Goal: Use online tool/utility: Utilize a website feature to perform a specific function

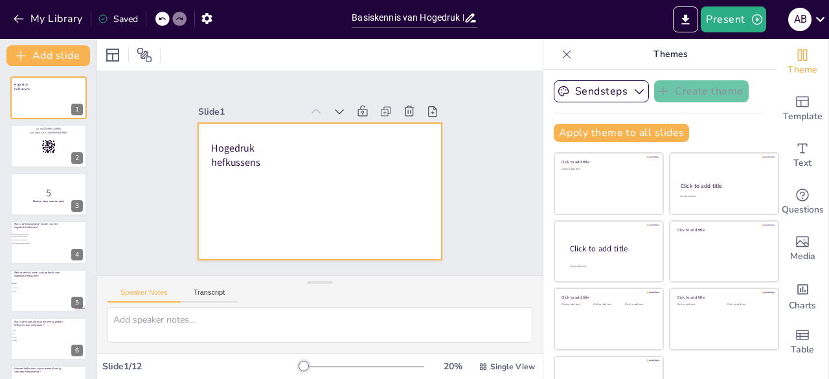
checkbox input "true"
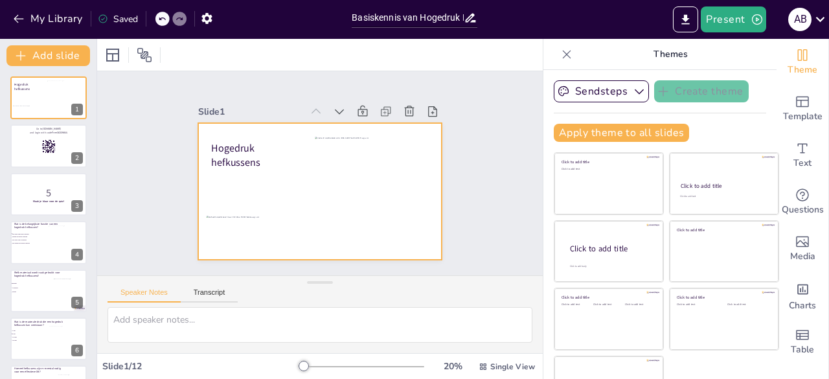
checkbox input "true"
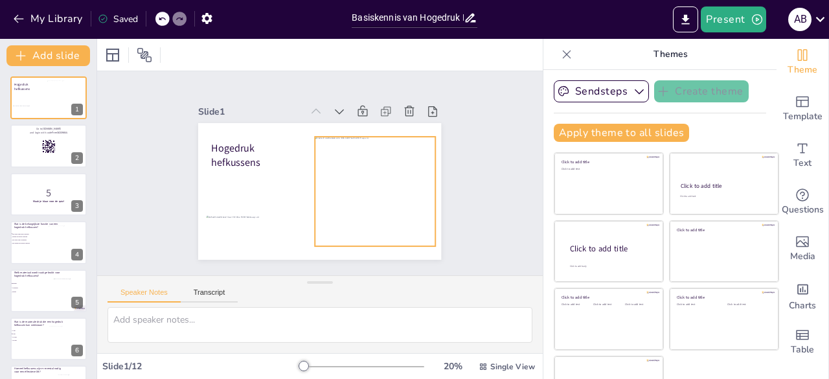
checkbox input "true"
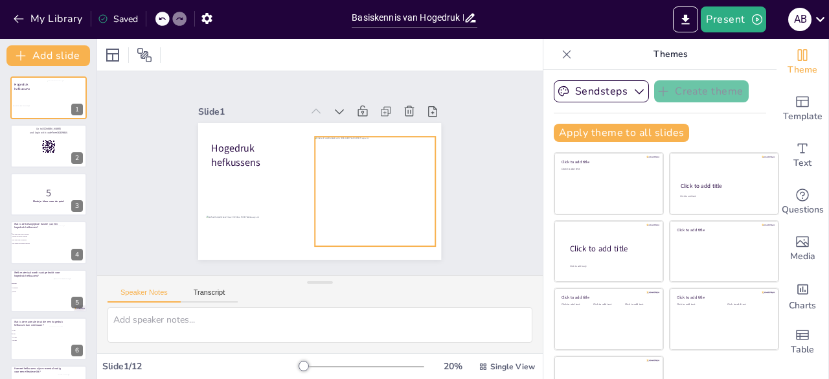
checkbox input "true"
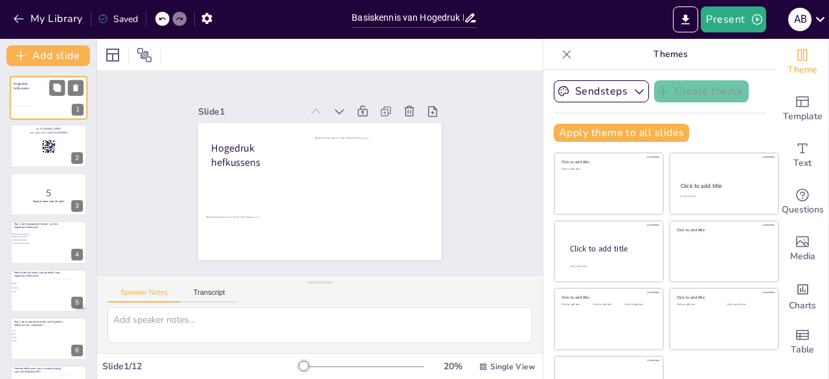
checkbox input "true"
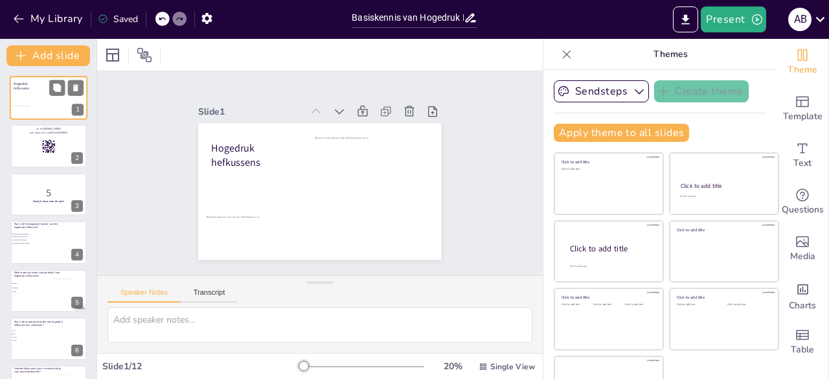
checkbox input "true"
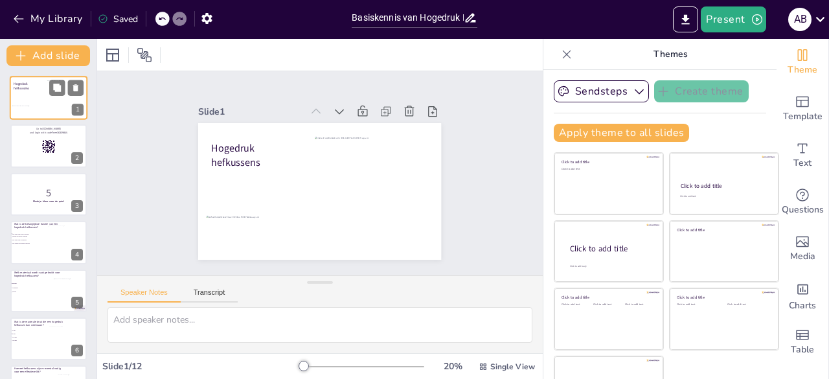
checkbox input "true"
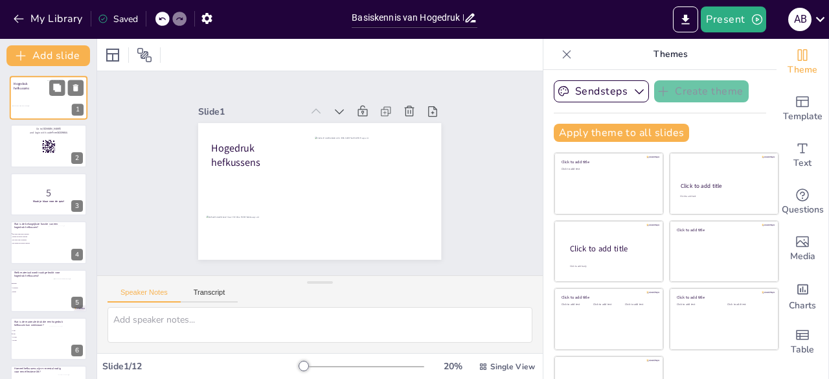
checkbox input "true"
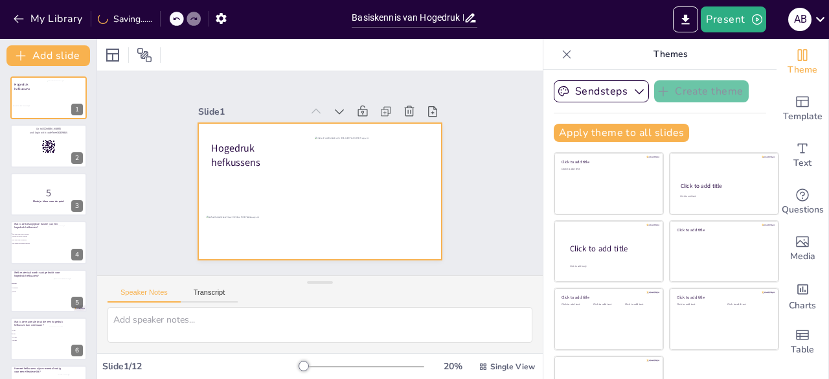
checkbox input "true"
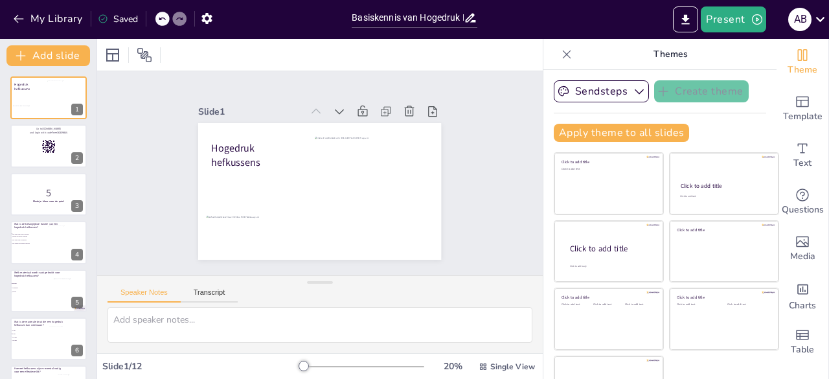
checkbox input "true"
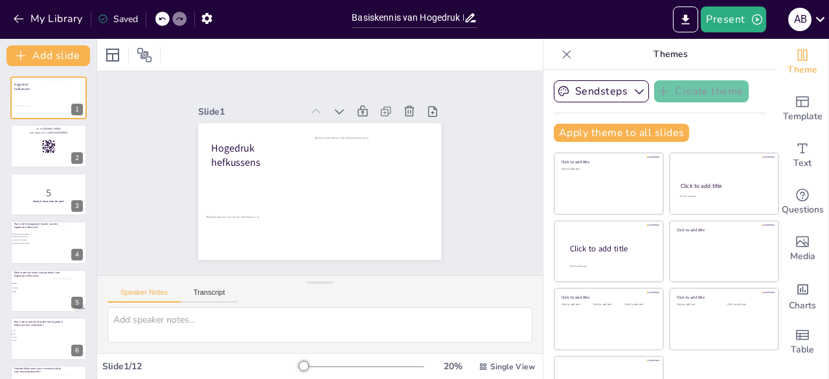
checkbox input "true"
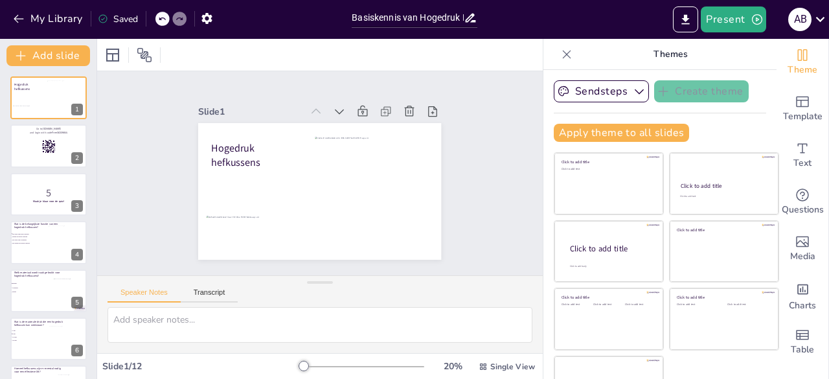
checkbox input "true"
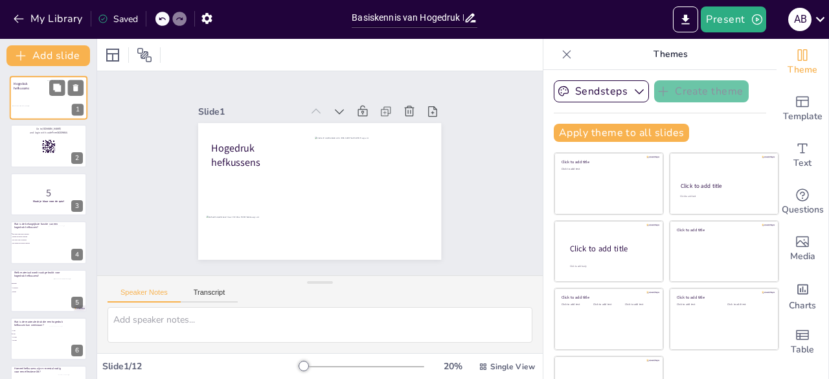
checkbox input "true"
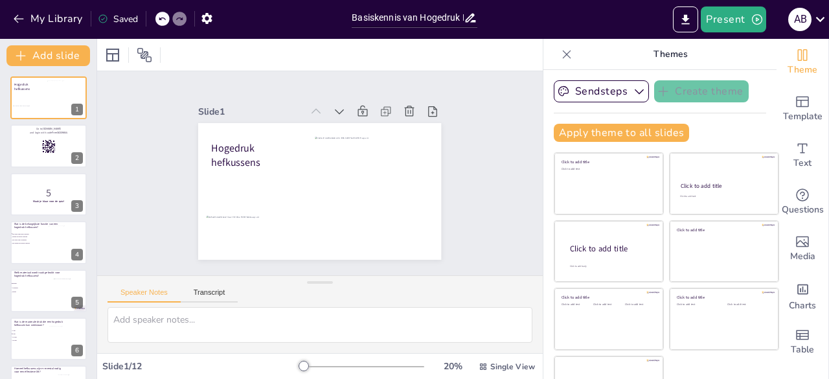
checkbox input "true"
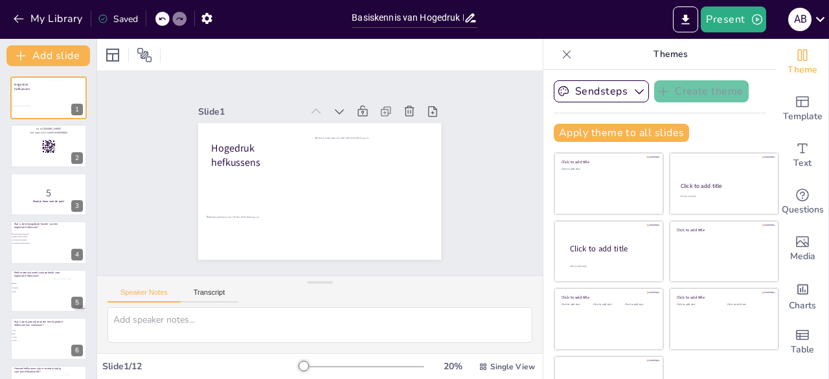
checkbox input "true"
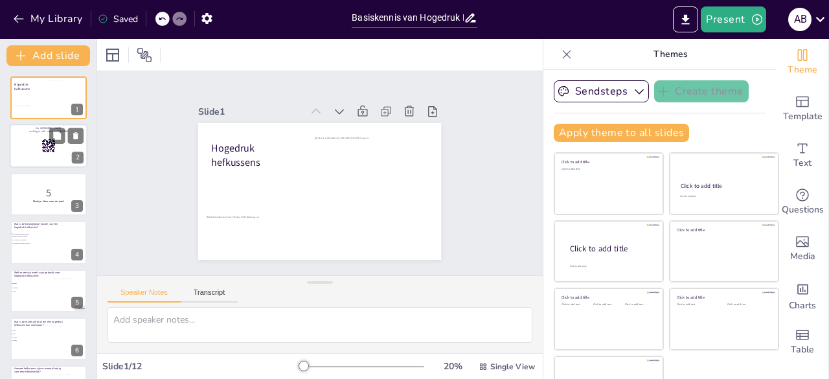
checkbox input "true"
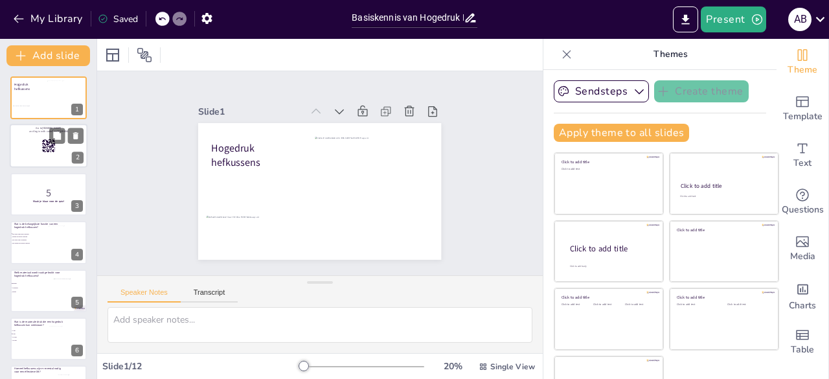
checkbox input "true"
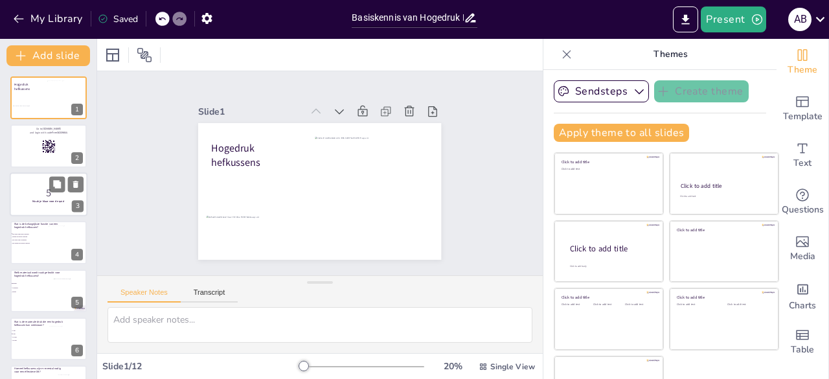
checkbox input "true"
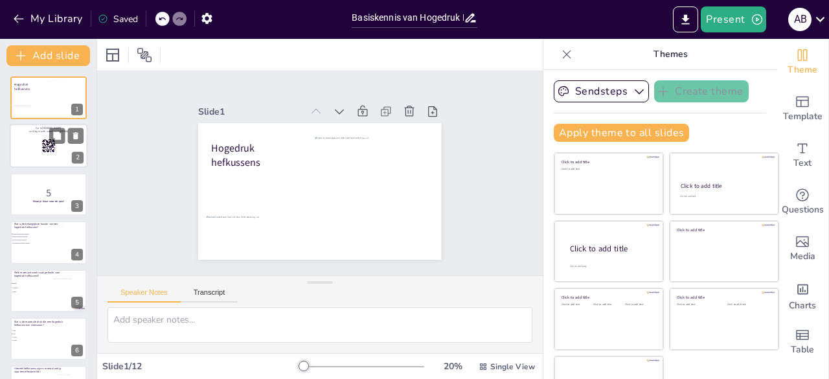
checkbox input "true"
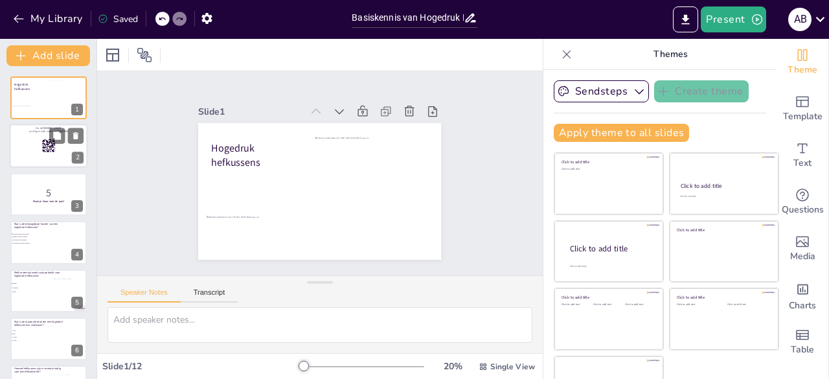
checkbox input "true"
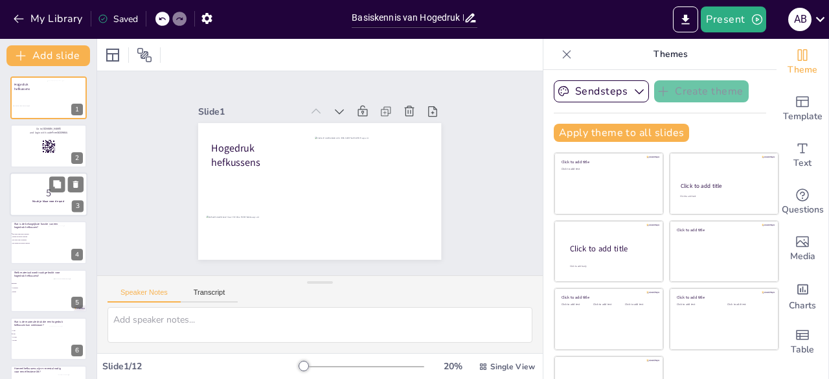
checkbox input "true"
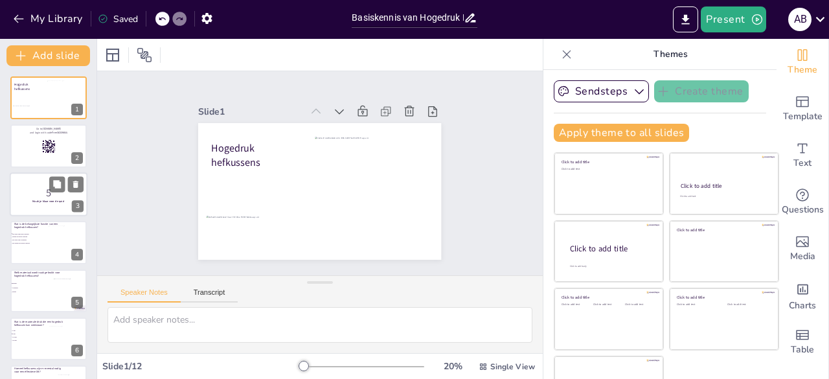
checkbox input "true"
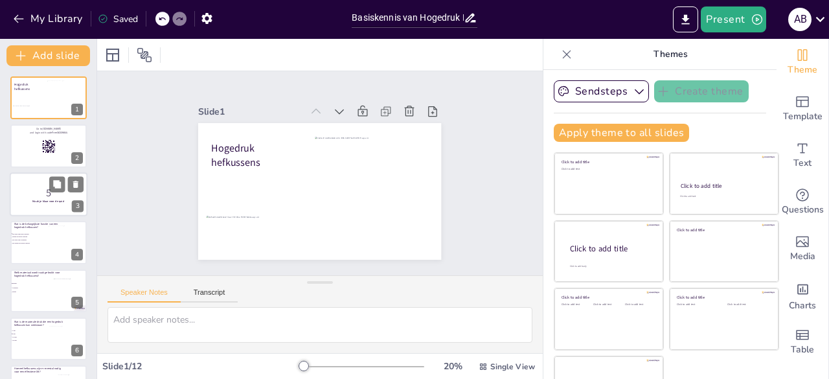
checkbox input "true"
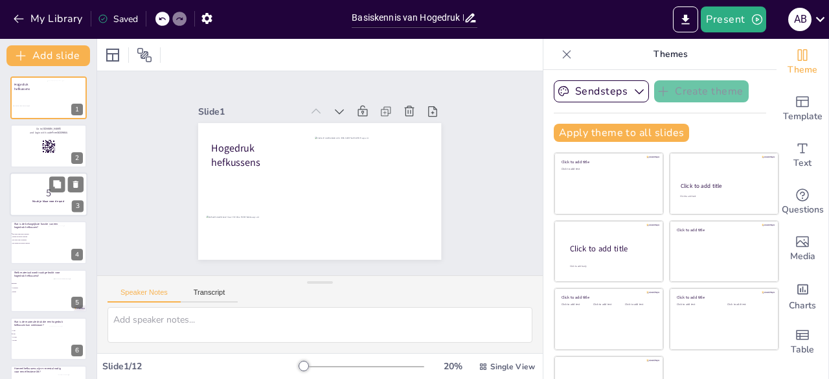
checkbox input "true"
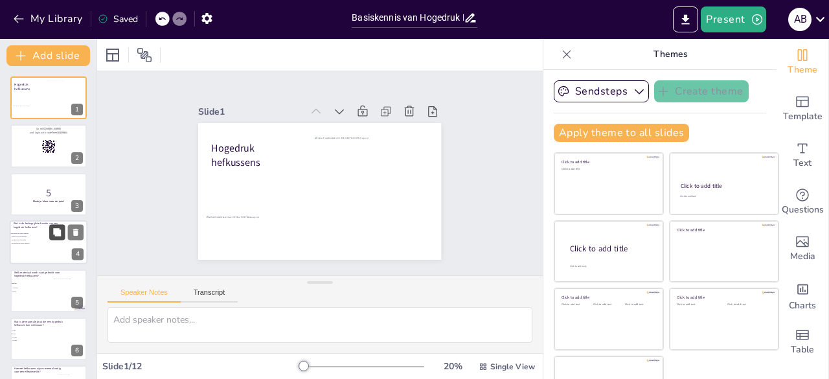
checkbox input "true"
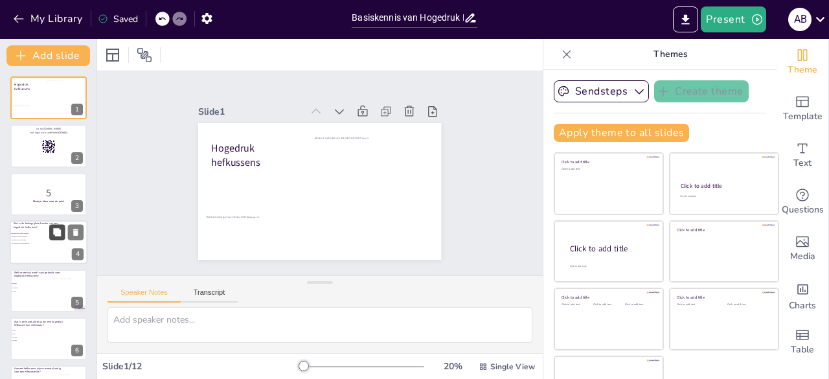
checkbox input "true"
click at [62, 236] on button at bounding box center [57, 233] width 16 height 16
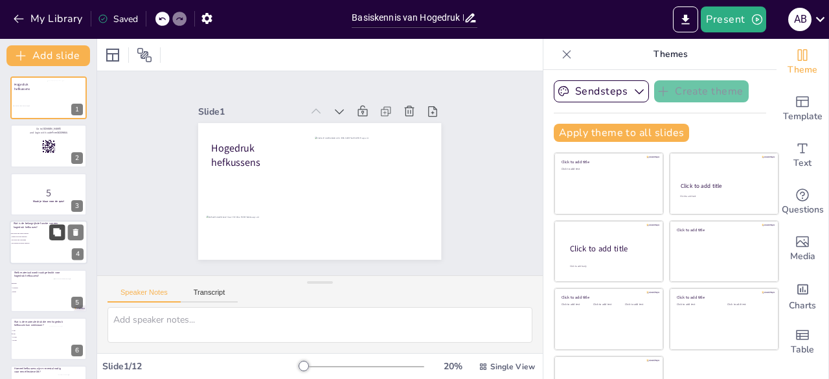
type textarea "De belangrijkste functie van een hogedruk hefkussen is het tillen van voertuige…"
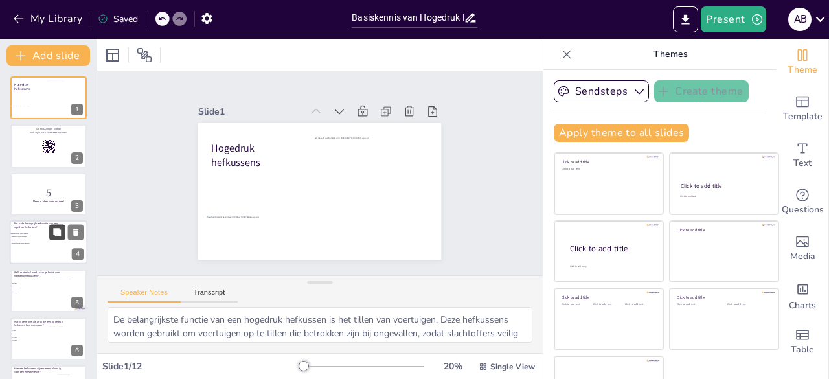
scroll to position [68, 0]
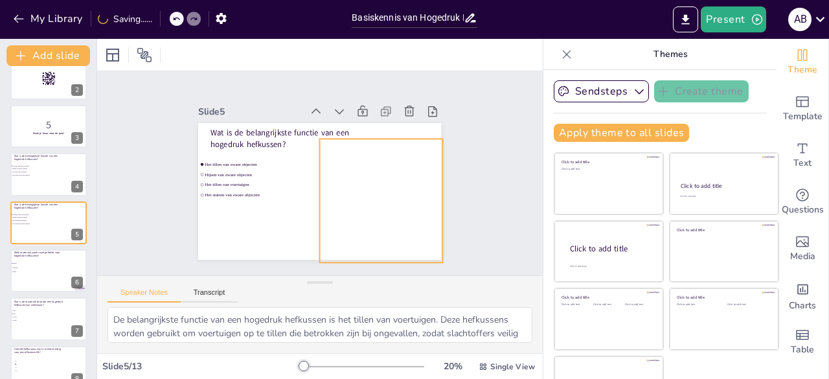
checkbox input "true"
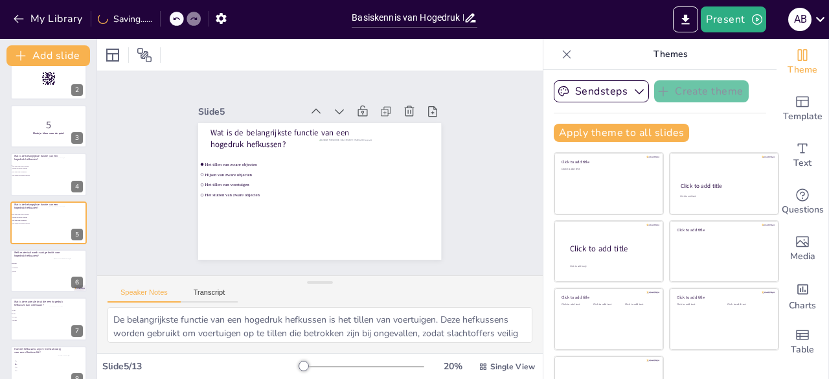
checkbox input "true"
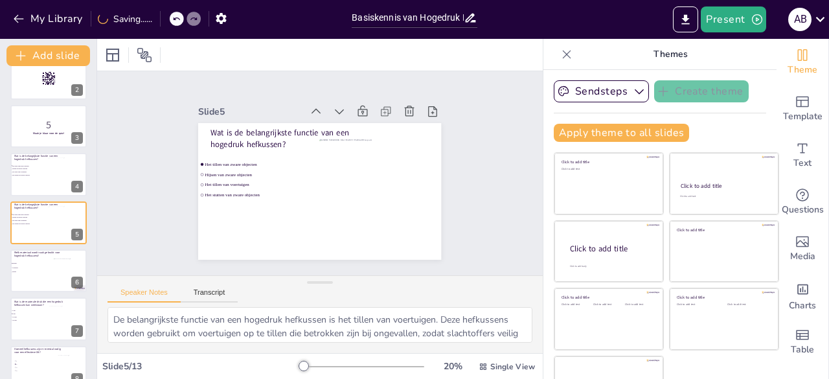
checkbox input "true"
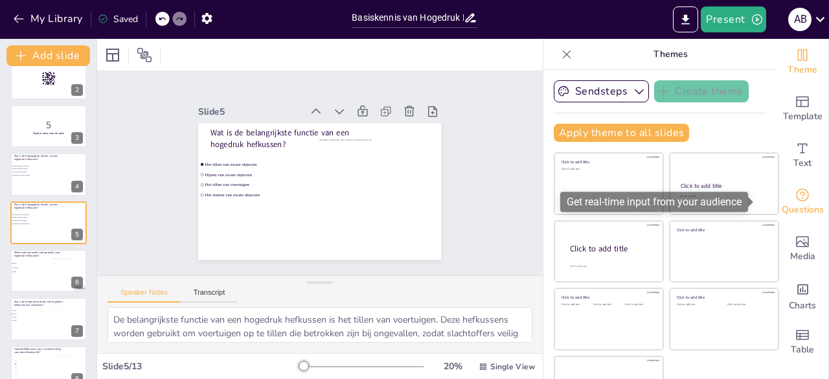
click at [797, 201] on div "Questions" at bounding box center [803, 202] width 52 height 47
checkbox input "true"
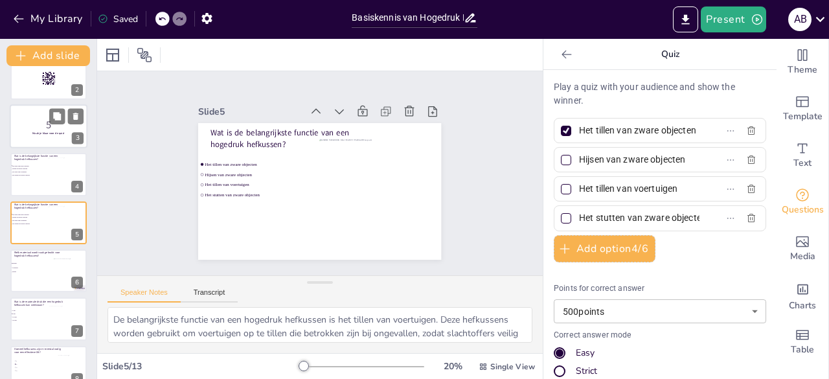
checkbox input "true"
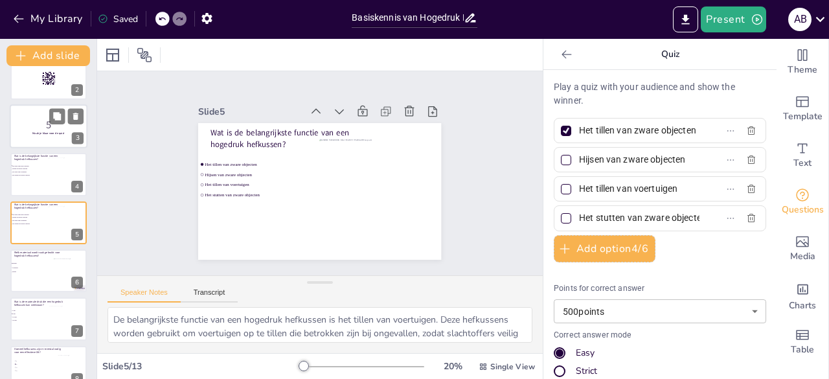
checkbox input "true"
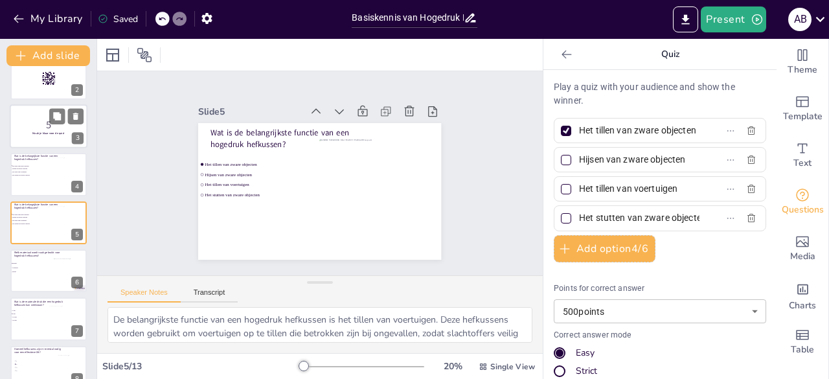
checkbox input "true"
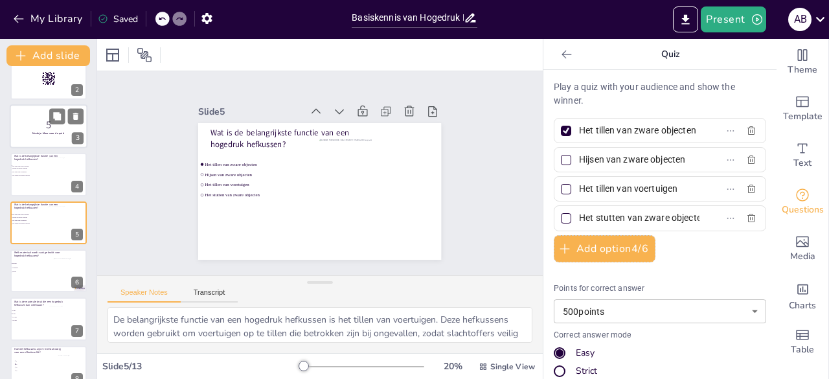
checkbox input "true"
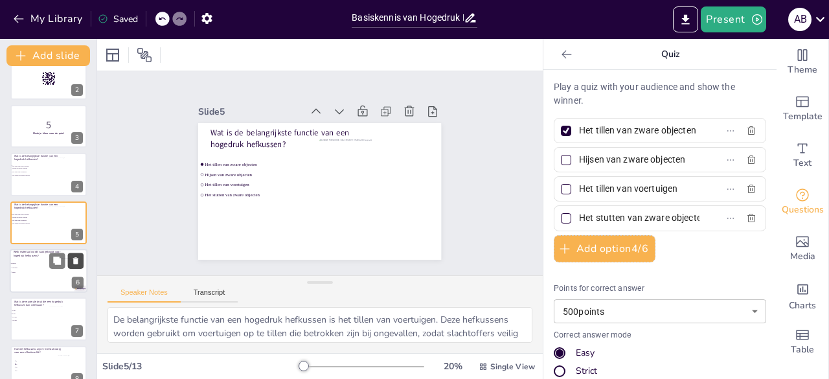
checkbox input "true"
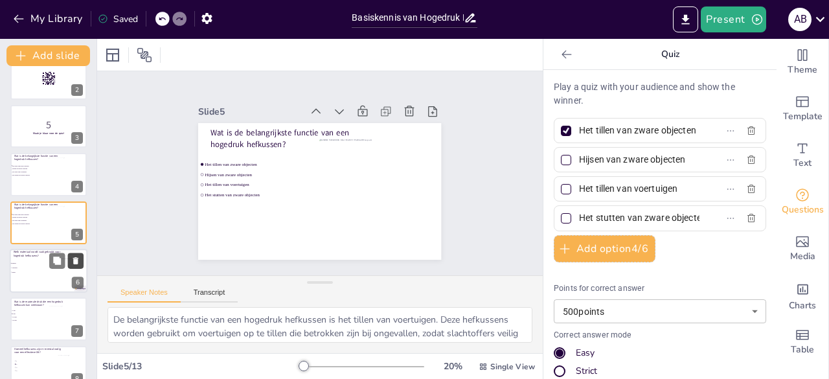
checkbox input "true"
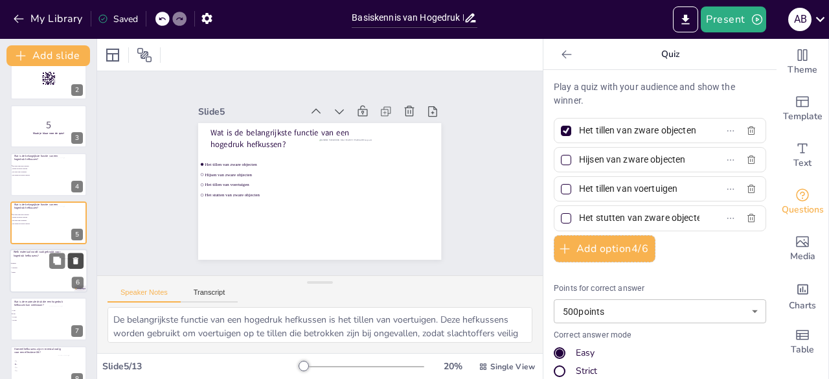
checkbox input "true"
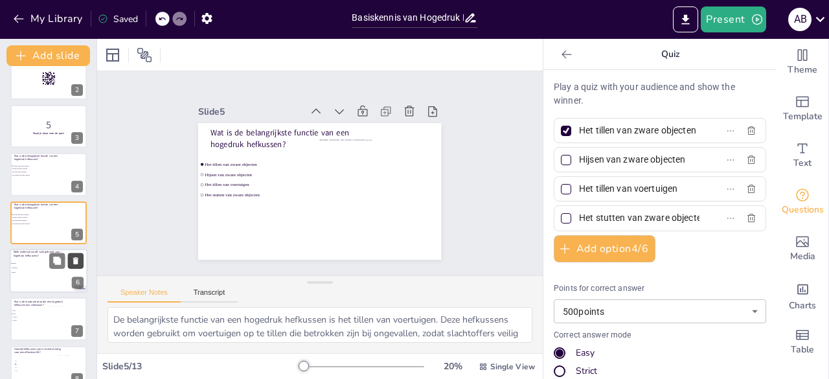
checkbox input "true"
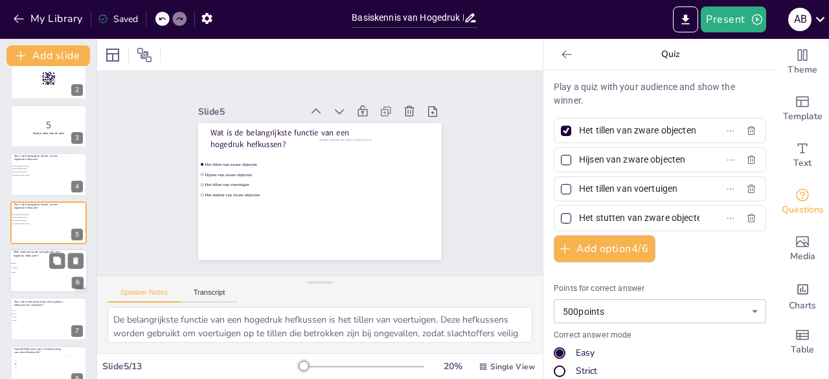
checkbox input "true"
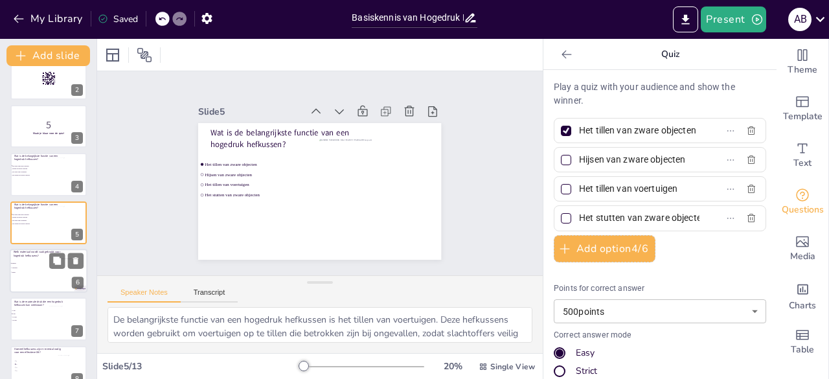
checkbox input "true"
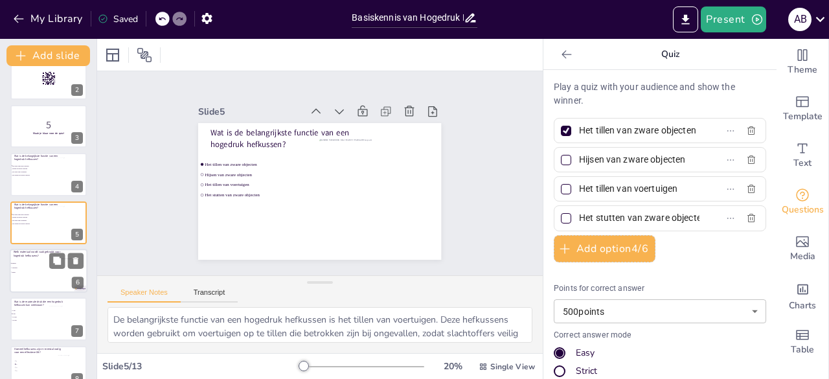
checkbox input "true"
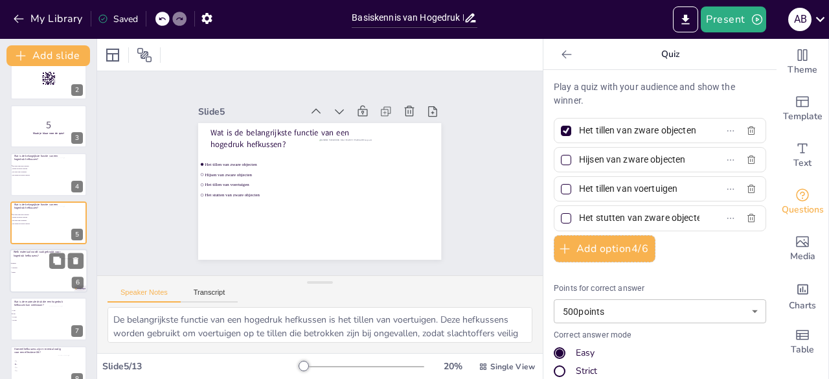
checkbox input "true"
click at [19, 268] on span "Glasvezel" at bounding box center [30, 268] width 36 height 2
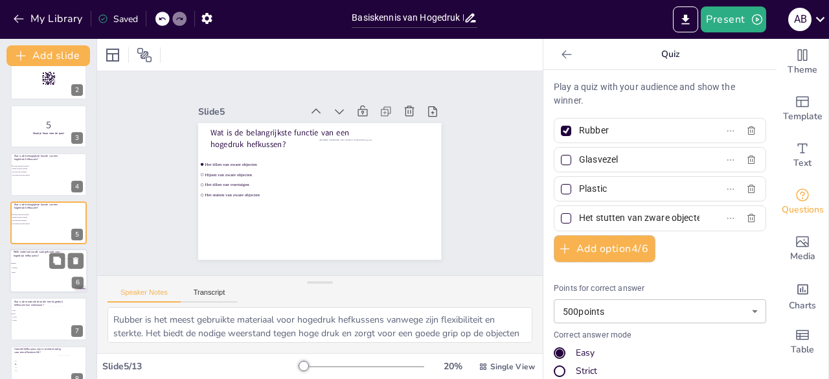
scroll to position [116, 0]
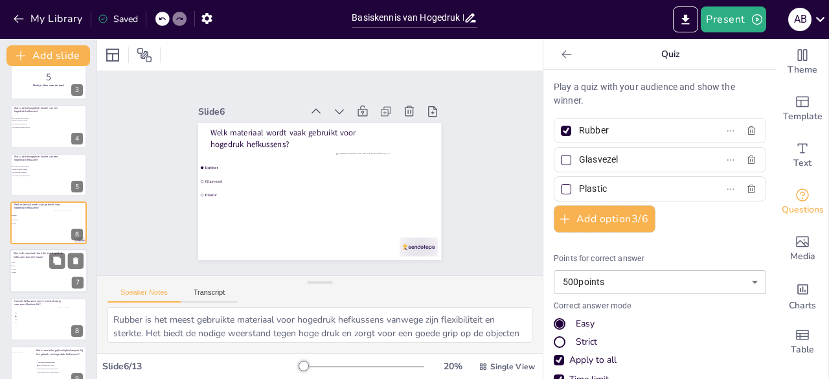
click at [25, 271] on span "300 bar" at bounding box center [30, 272] width 36 height 2
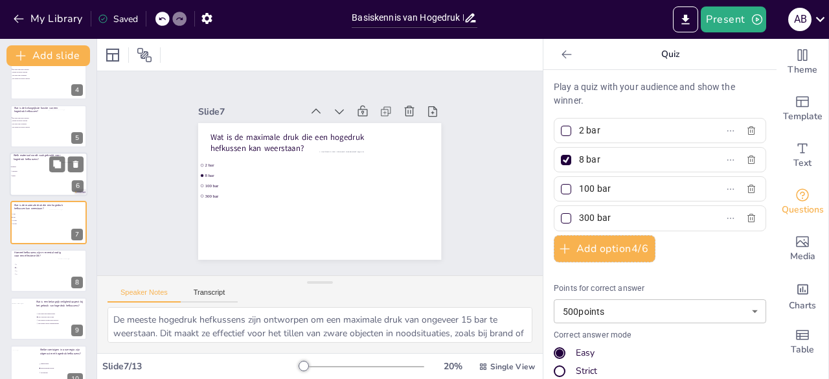
click at [43, 183] on div at bounding box center [49, 174] width 78 height 44
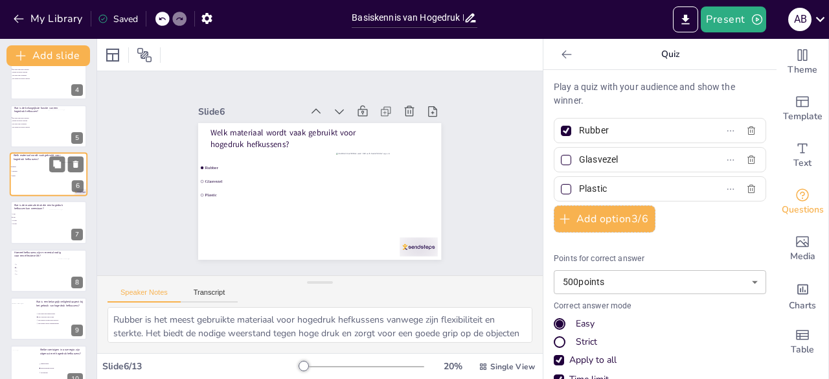
scroll to position [116, 0]
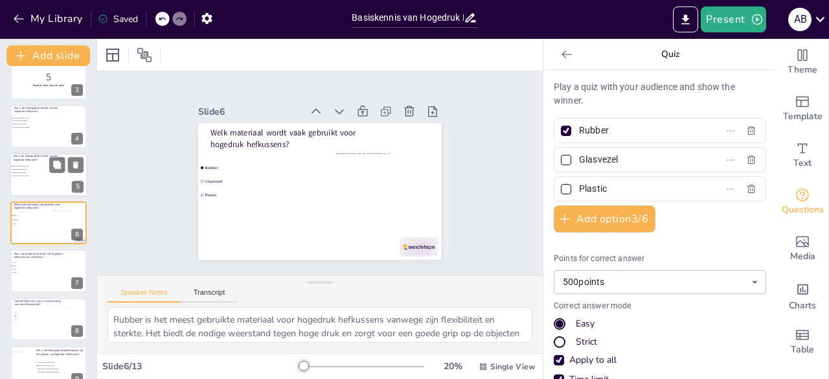
click at [43, 172] on span "Het tillen van voertuigen" at bounding box center [30, 173] width 36 height 2
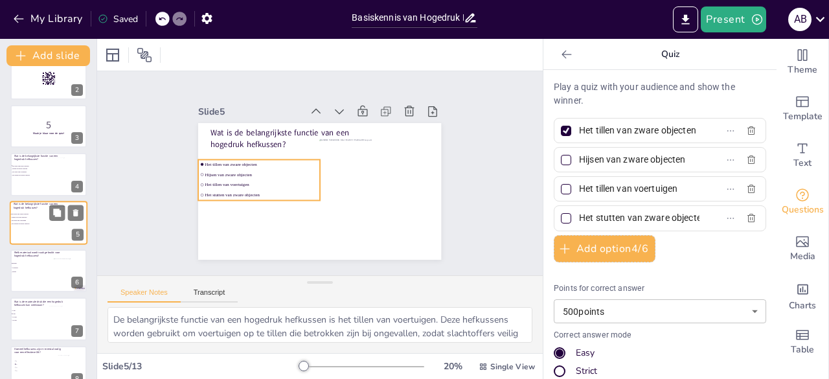
click at [40, 221] on span "Het tillen van voertuigen" at bounding box center [30, 221] width 36 height 2
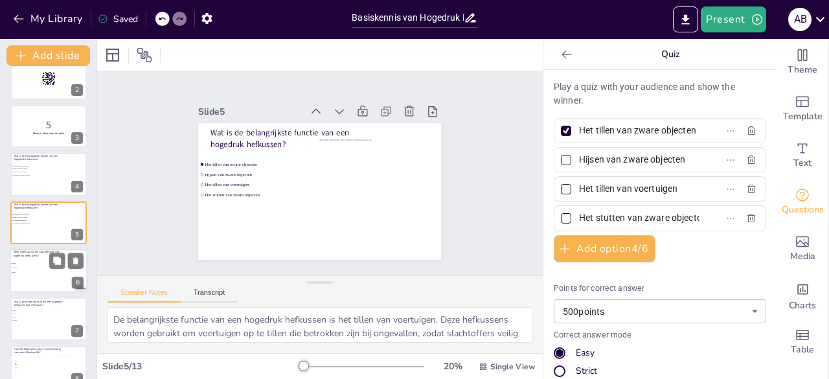
click at [51, 285] on div at bounding box center [49, 271] width 78 height 44
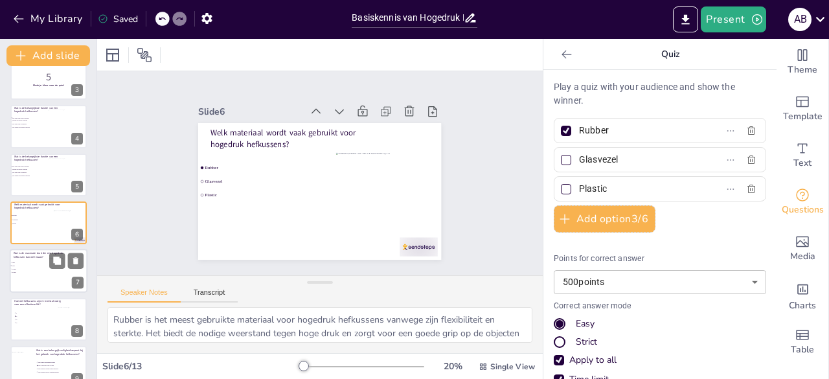
click at [41, 278] on div at bounding box center [49, 271] width 78 height 44
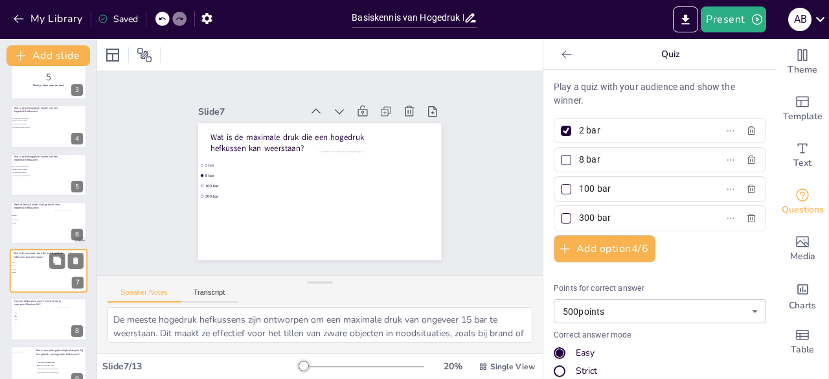
scroll to position [165, 0]
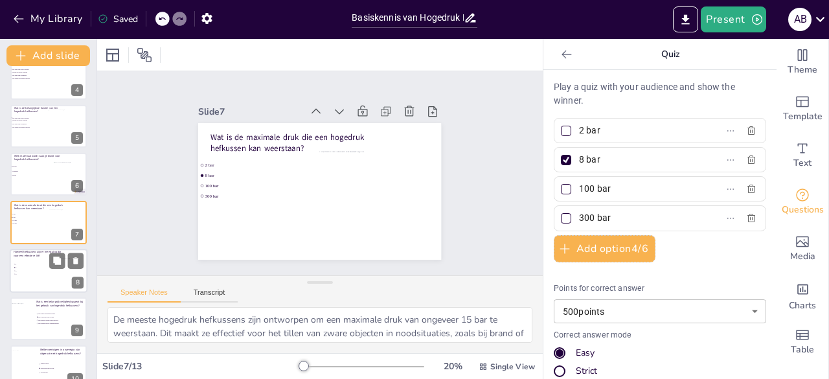
click at [42, 260] on div at bounding box center [49, 271] width 78 height 44
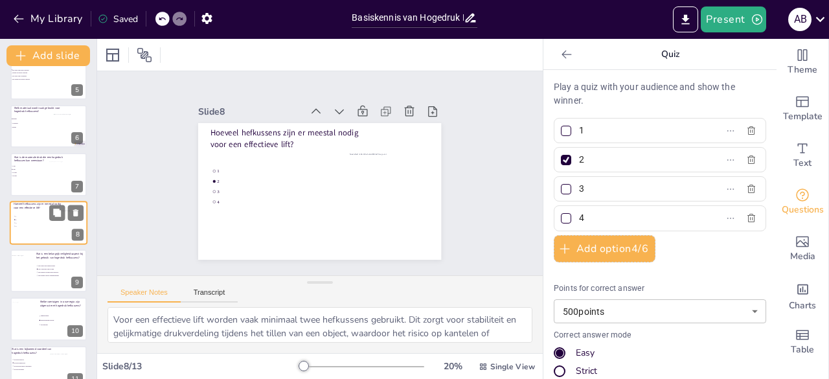
click at [42, 260] on div at bounding box center [48, 270] width 76 height 43
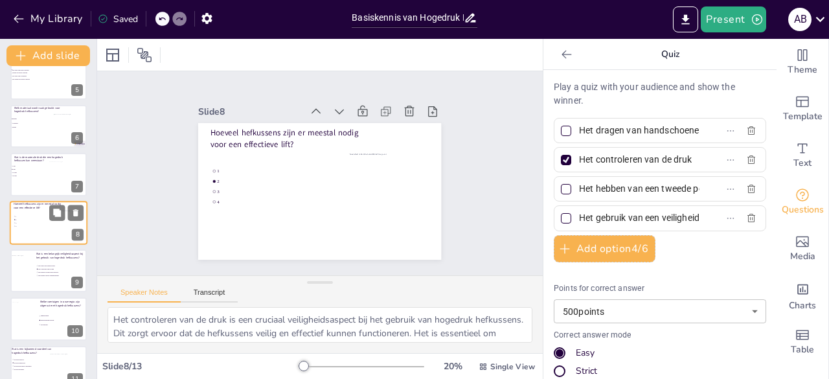
scroll to position [260, 0]
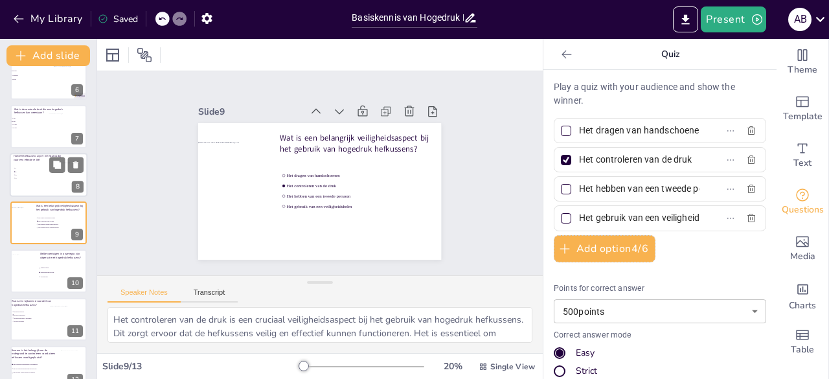
click at [42, 260] on div at bounding box center [48, 270] width 76 height 43
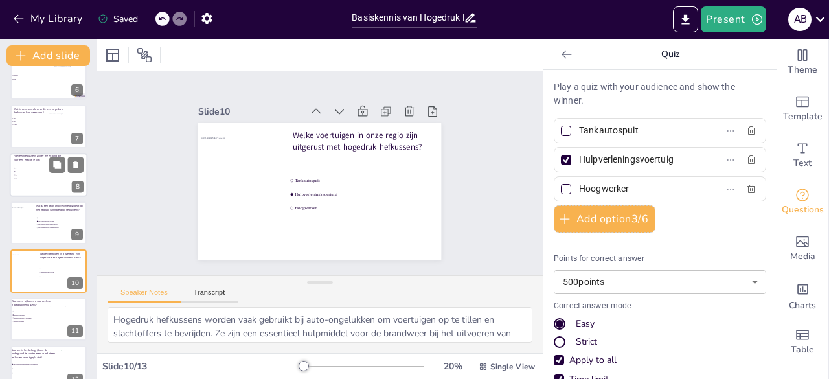
scroll to position [309, 0]
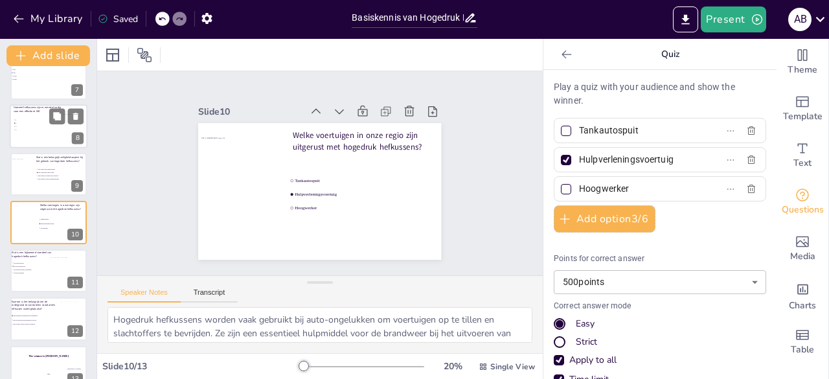
click at [42, 260] on div at bounding box center [48, 270] width 76 height 43
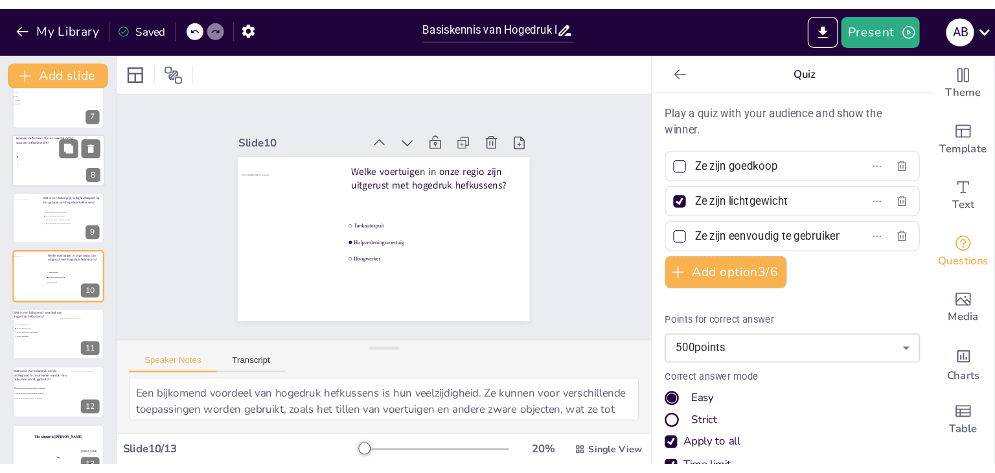
scroll to position [329, 0]
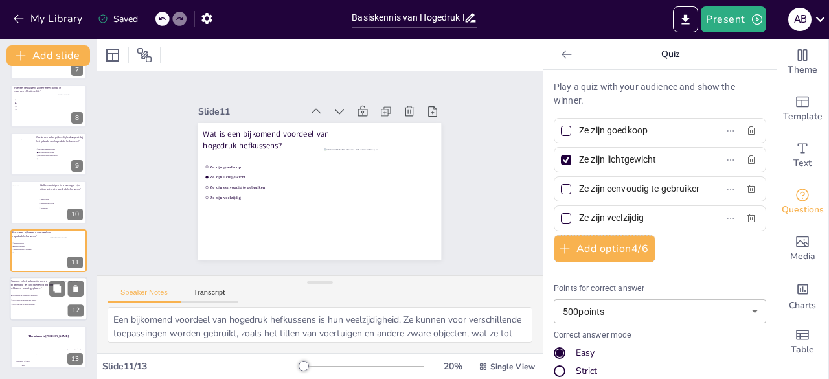
click at [45, 292] on div at bounding box center [49, 299] width 78 height 44
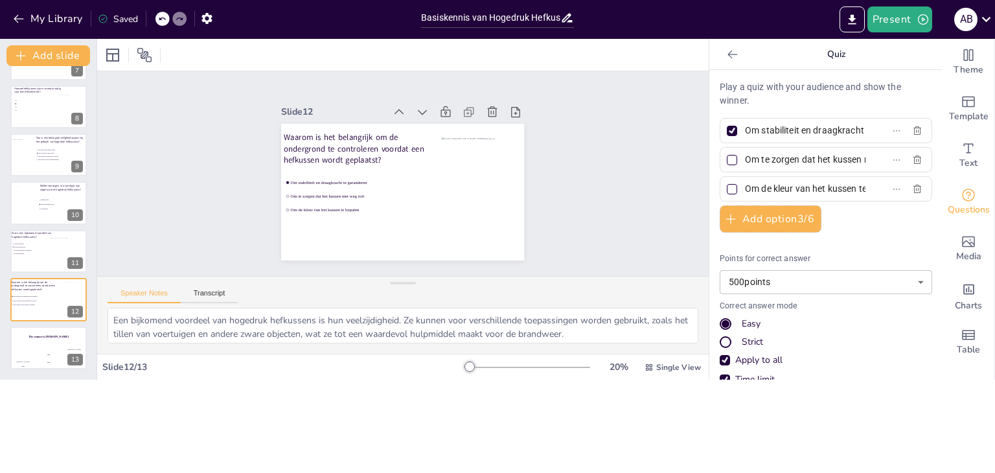
scroll to position [235, 0]
